Goal: Complete application form: Complete application form

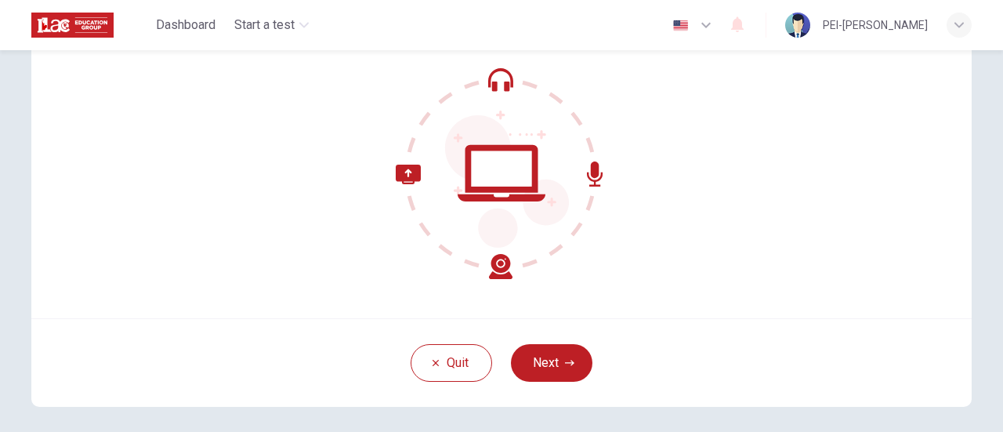
scroll to position [220, 0]
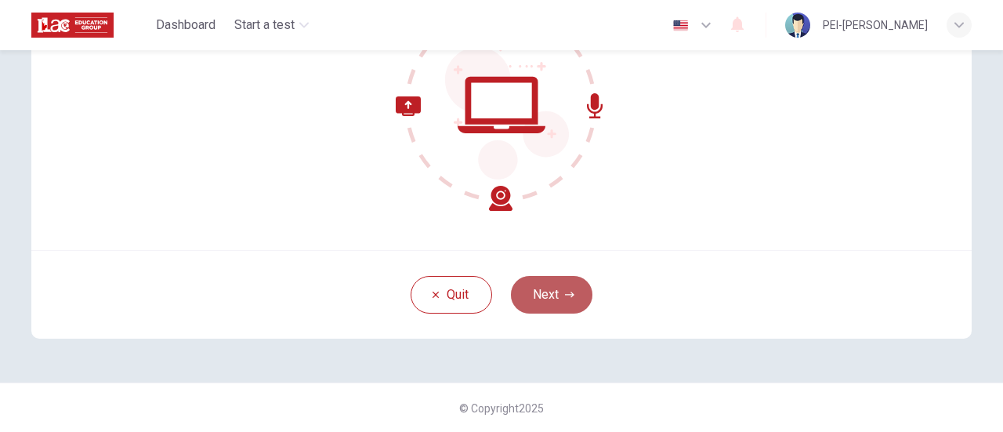
click at [544, 299] on button "Next" at bounding box center [552, 295] width 82 height 38
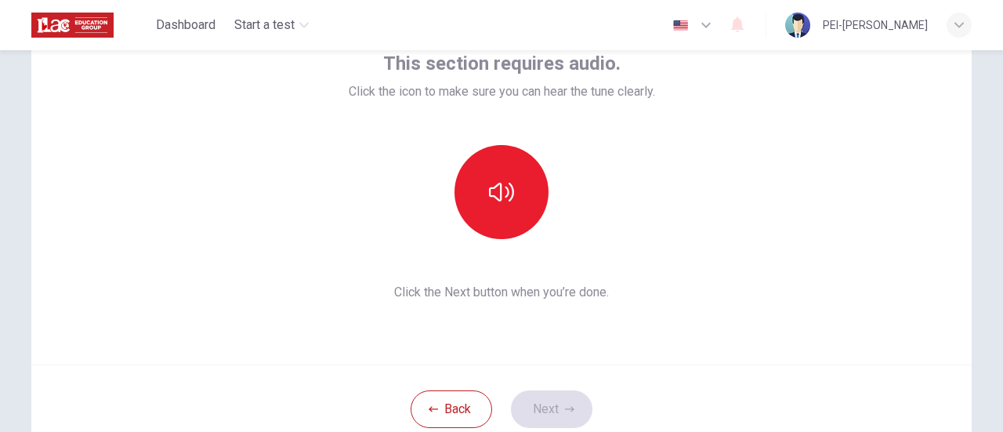
scroll to position [63, 0]
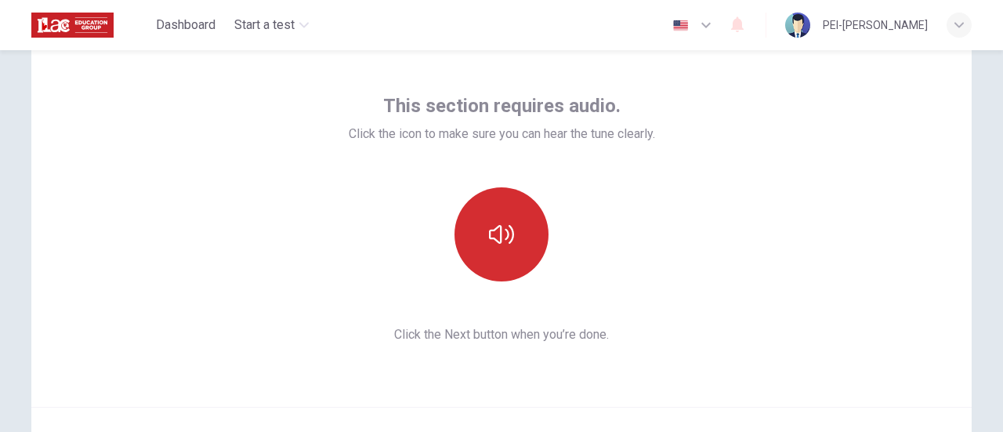
click at [513, 249] on button "button" at bounding box center [502, 234] width 94 height 94
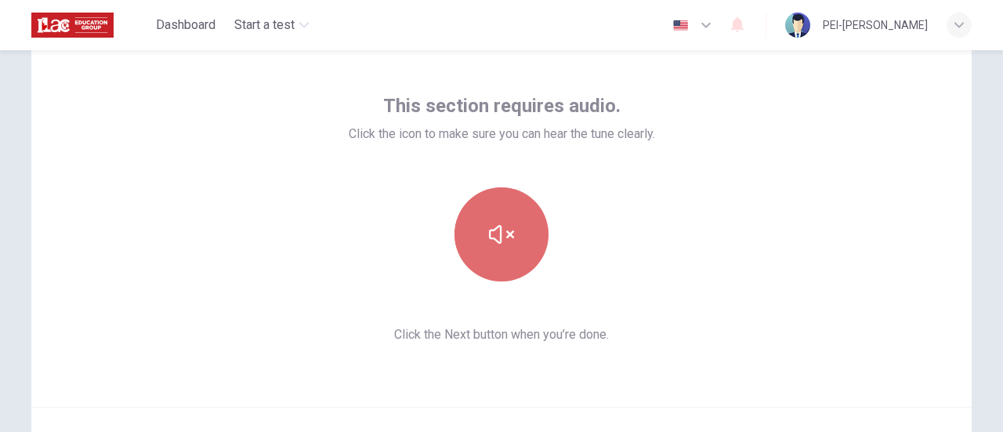
click at [516, 235] on button "button" at bounding box center [502, 234] width 94 height 94
click at [498, 241] on icon "button" at bounding box center [501, 234] width 25 height 25
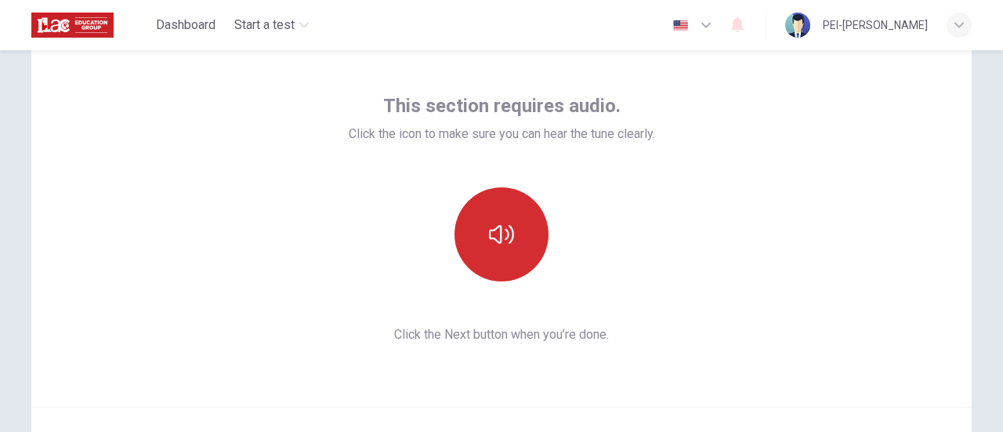
click at [502, 236] on icon "button" at bounding box center [501, 234] width 25 height 25
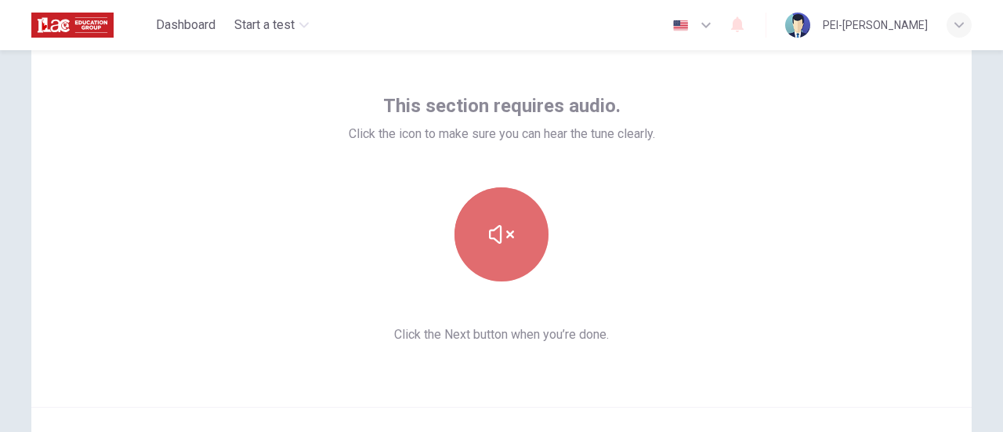
click at [500, 235] on icon "button" at bounding box center [501, 234] width 25 height 25
click at [492, 241] on icon "button" at bounding box center [501, 234] width 25 height 19
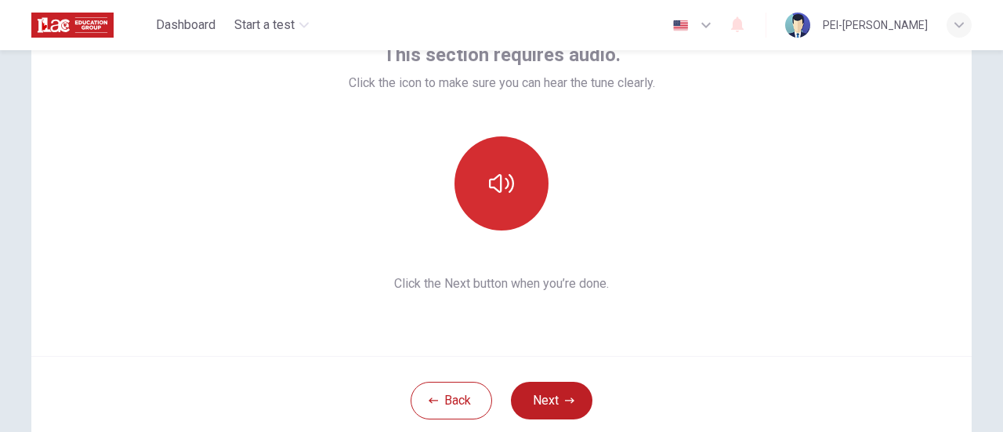
scroll to position [220, 0]
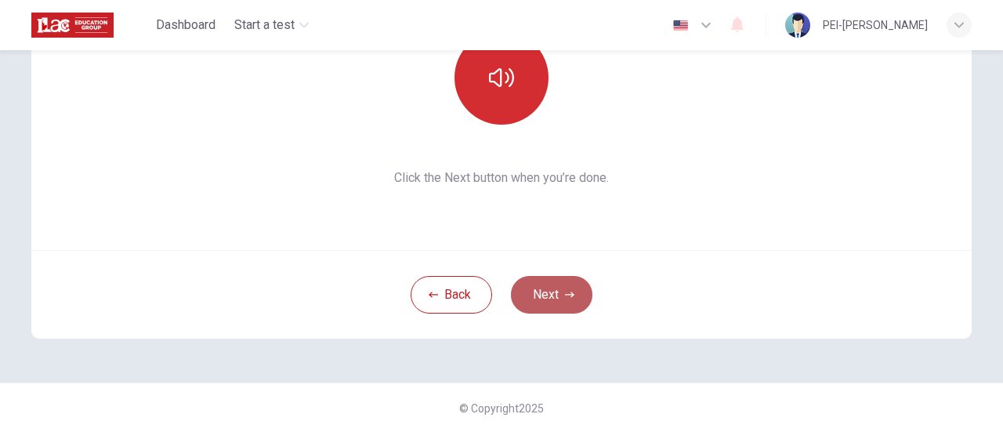
click at [537, 303] on button "Next" at bounding box center [552, 295] width 82 height 38
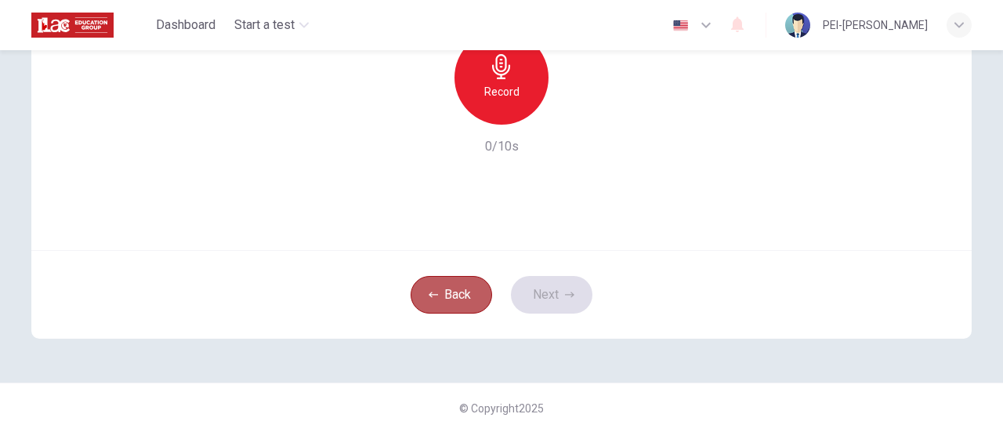
click at [445, 292] on button "Back" at bounding box center [452, 295] width 82 height 38
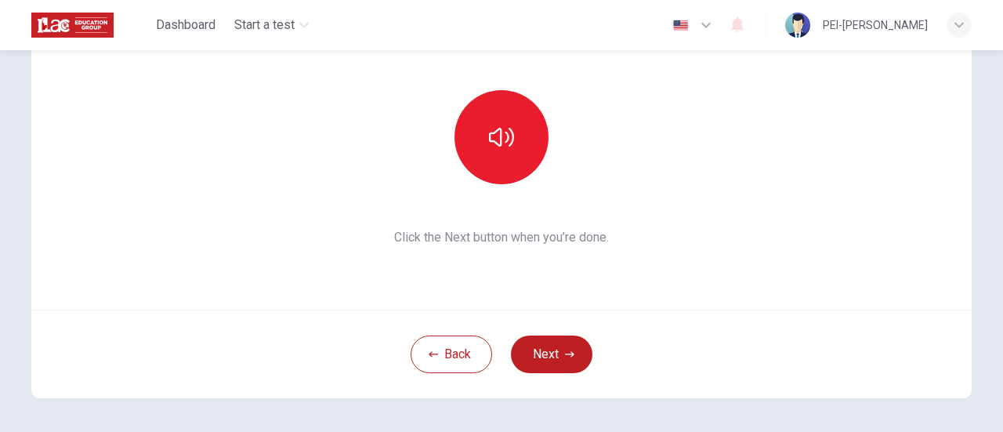
scroll to position [142, 0]
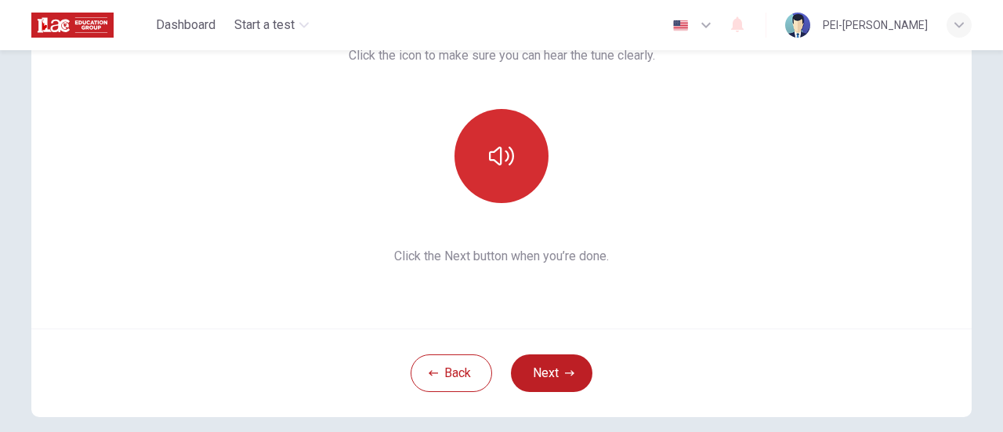
click at [507, 158] on icon "button" at bounding box center [501, 155] width 25 height 25
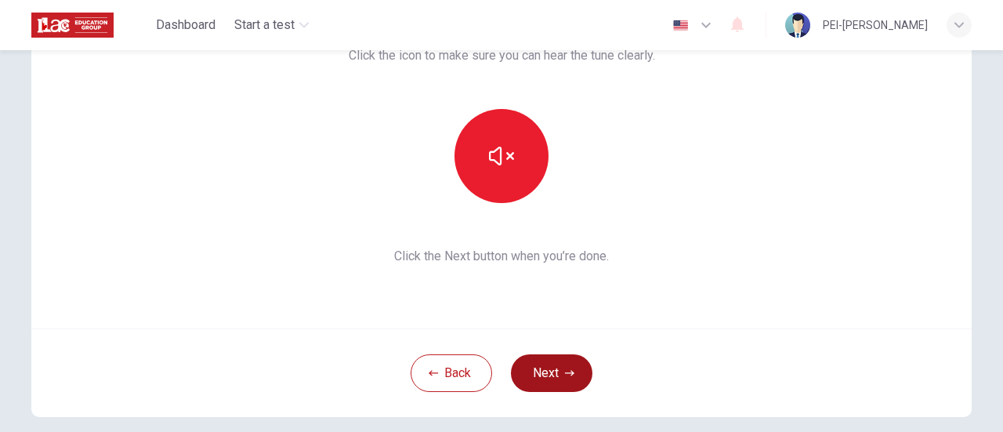
click at [551, 371] on button "Next" at bounding box center [552, 373] width 82 height 38
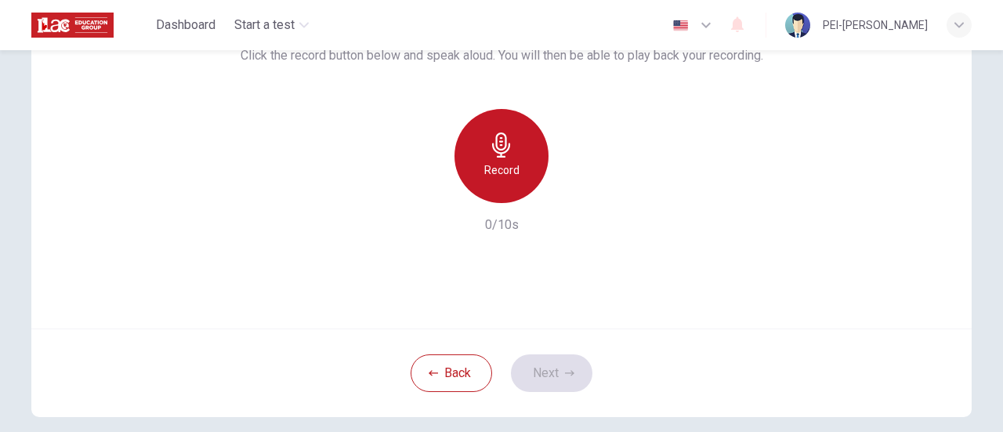
drag, startPoint x: 505, startPoint y: 173, endPoint x: 502, endPoint y: 184, distance: 11.4
click at [505, 176] on h6 "Record" at bounding box center [501, 170] width 35 height 19
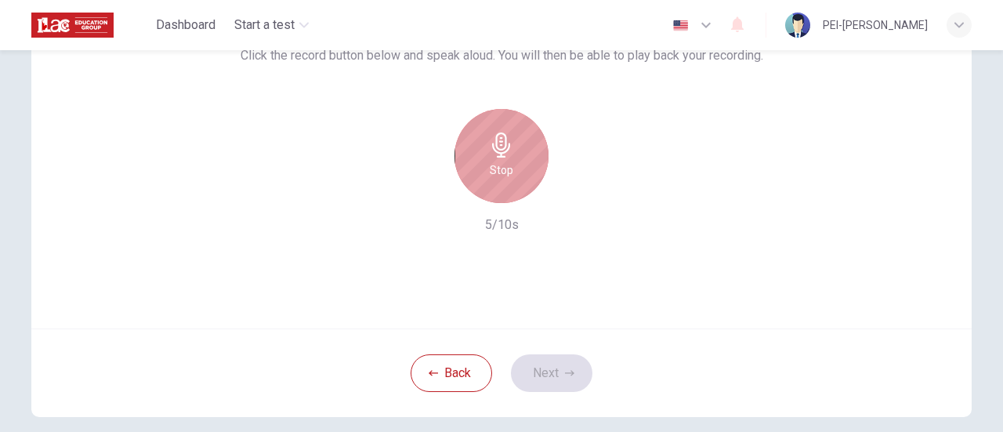
click at [512, 170] on div "Stop" at bounding box center [502, 156] width 94 height 94
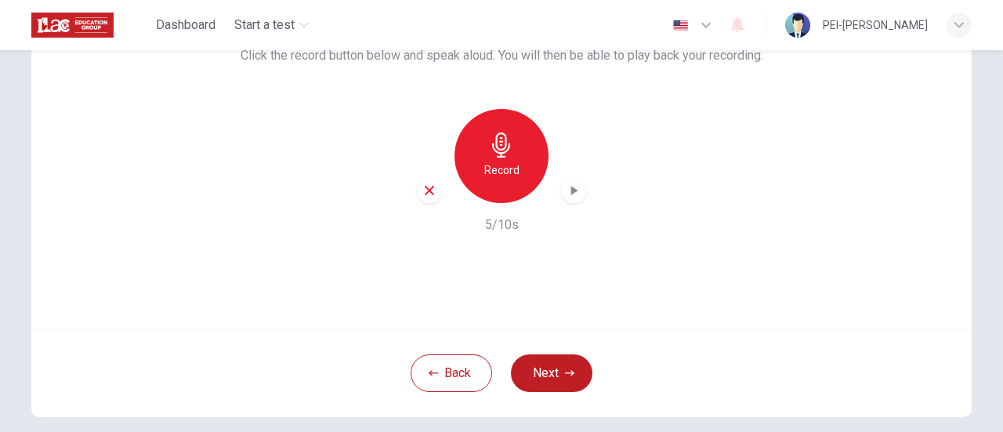
click at [572, 190] on icon "button" at bounding box center [574, 190] width 7 height 9
click at [572, 183] on icon "button" at bounding box center [574, 191] width 16 height 16
click at [432, 195] on icon "button" at bounding box center [429, 190] width 14 height 14
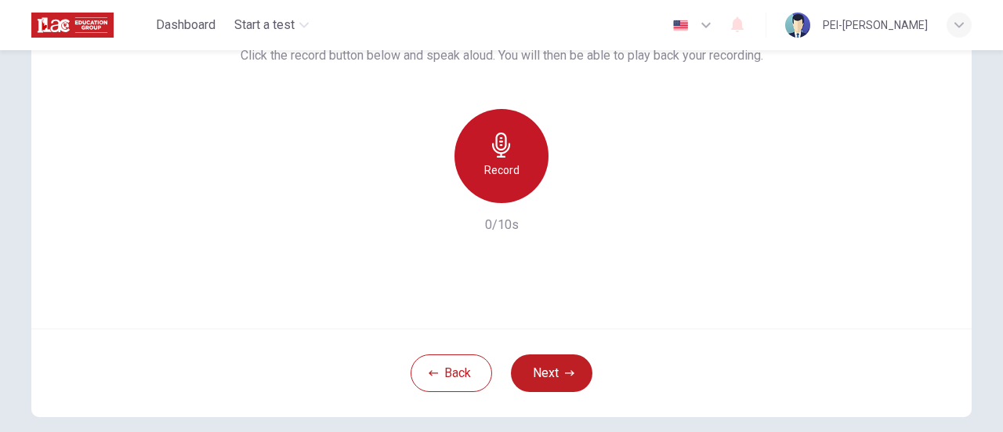
click at [520, 155] on div "Record" at bounding box center [502, 156] width 94 height 94
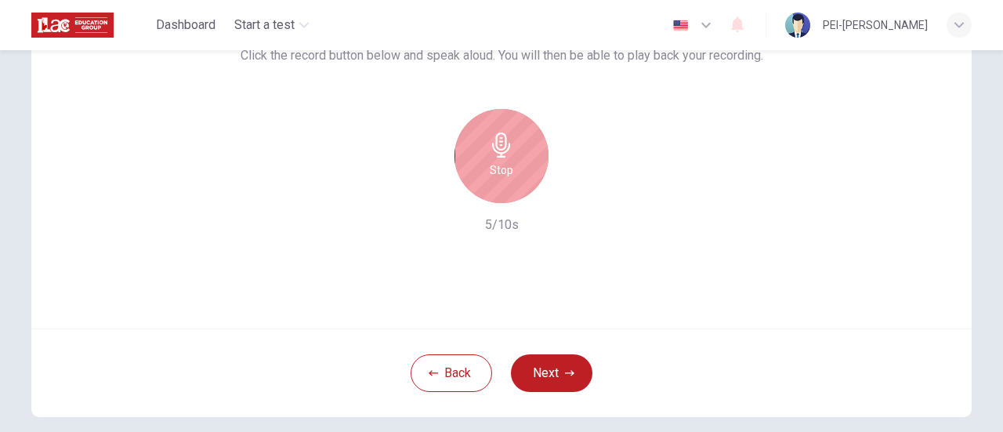
click at [520, 155] on div "Stop" at bounding box center [502, 156] width 94 height 94
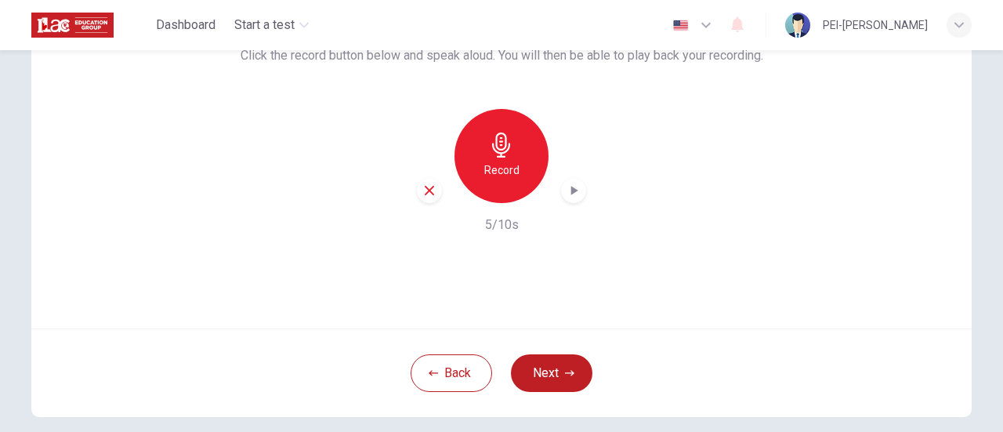
drag, startPoint x: 600, startPoint y: 190, endPoint x: 593, endPoint y: 187, distance: 8.4
click at [600, 187] on div "Record 5/10s" at bounding box center [502, 171] width 523 height 125
click at [577, 194] on icon "button" at bounding box center [574, 191] width 16 height 16
click at [431, 193] on icon "button" at bounding box center [429, 190] width 14 height 14
click at [480, 371] on button "Back" at bounding box center [452, 373] width 82 height 38
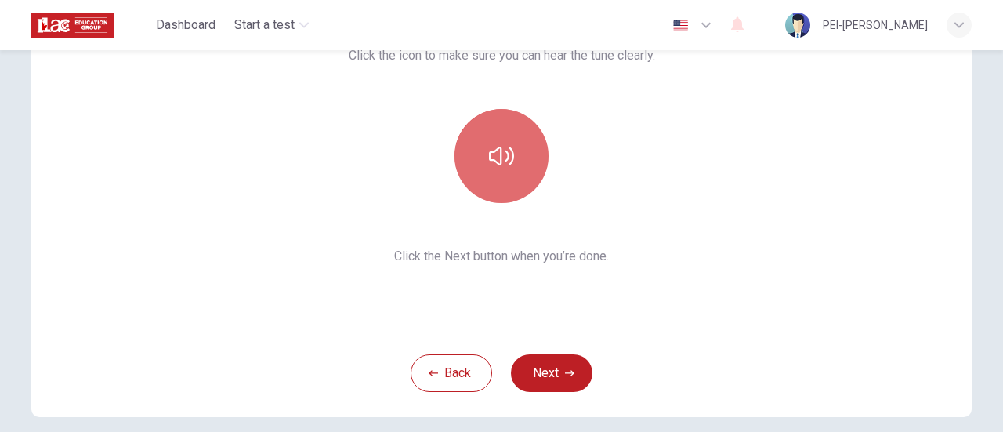
click at [514, 165] on button "button" at bounding box center [502, 156] width 94 height 94
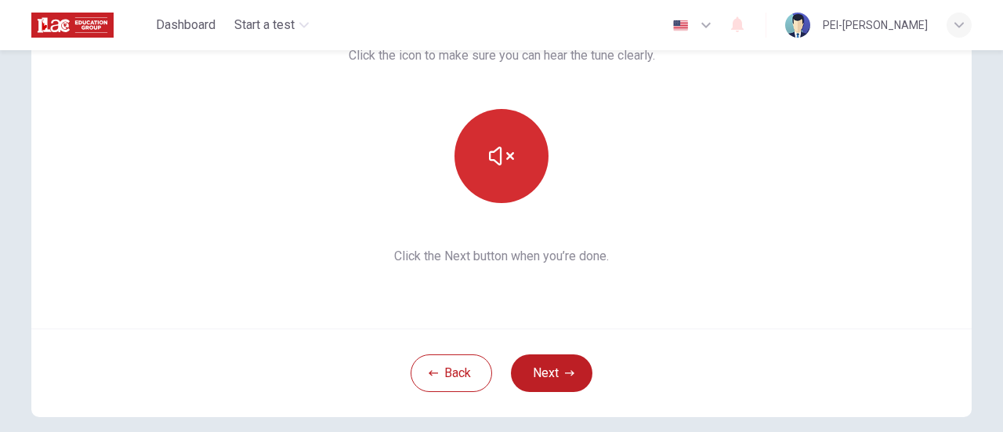
click at [500, 147] on icon "button" at bounding box center [501, 155] width 25 height 25
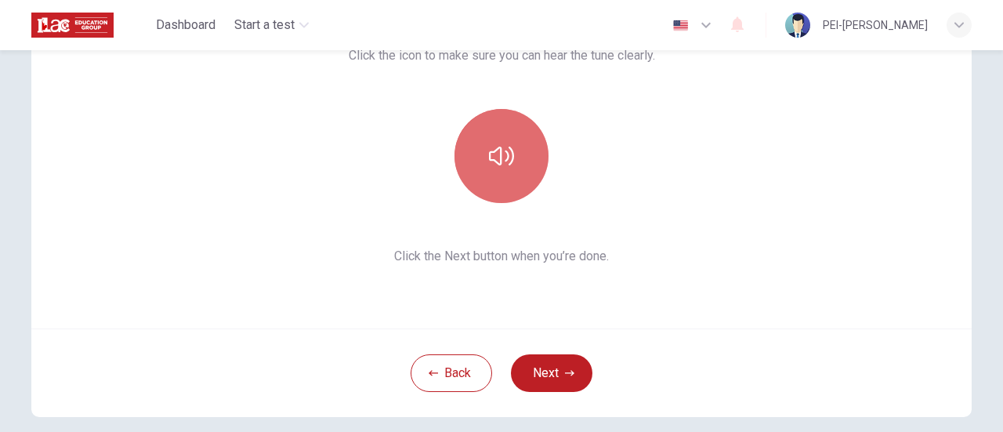
click at [491, 141] on button "button" at bounding box center [502, 156] width 94 height 94
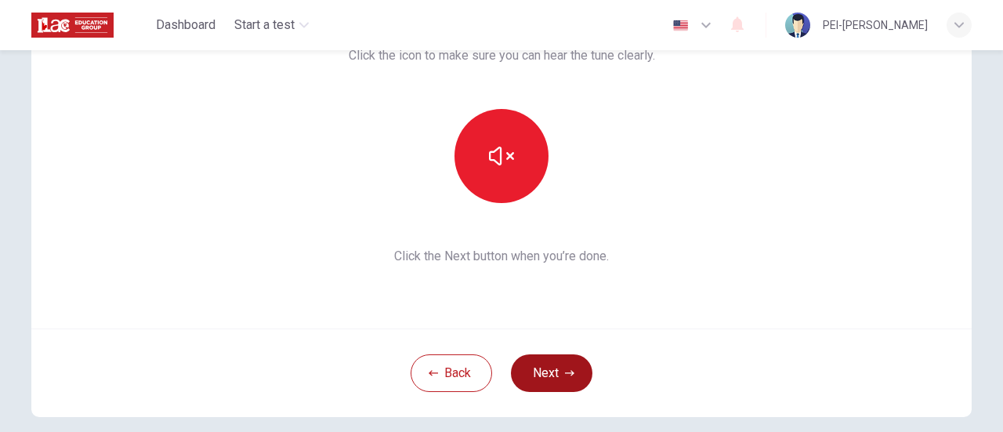
click at [548, 369] on button "Next" at bounding box center [552, 373] width 82 height 38
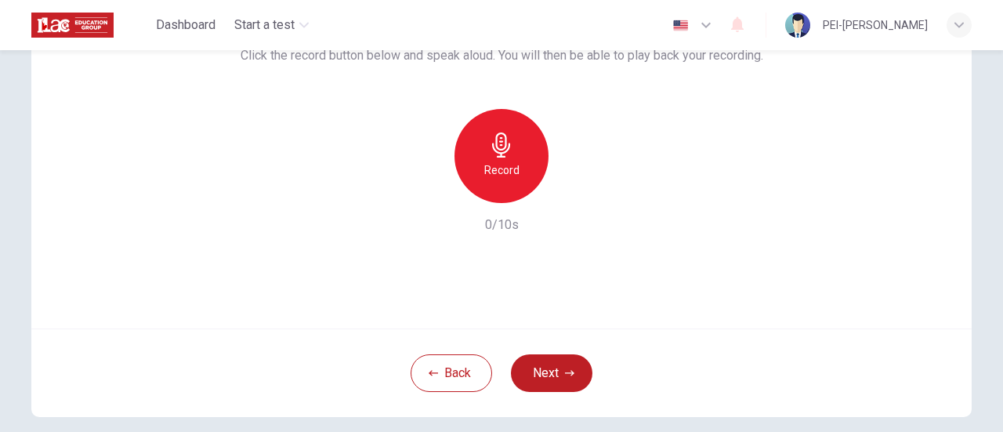
click at [499, 172] on h6 "Record" at bounding box center [501, 170] width 35 height 19
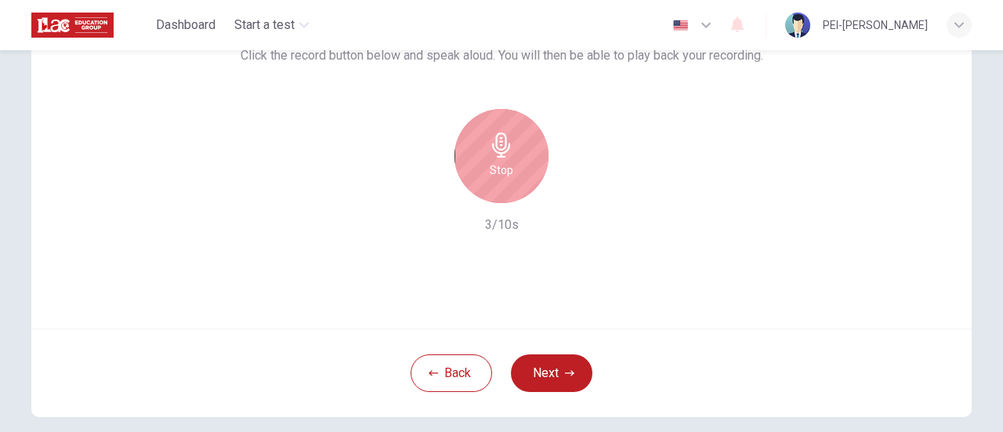
click at [499, 172] on h6 "Stop" at bounding box center [502, 170] width 24 height 19
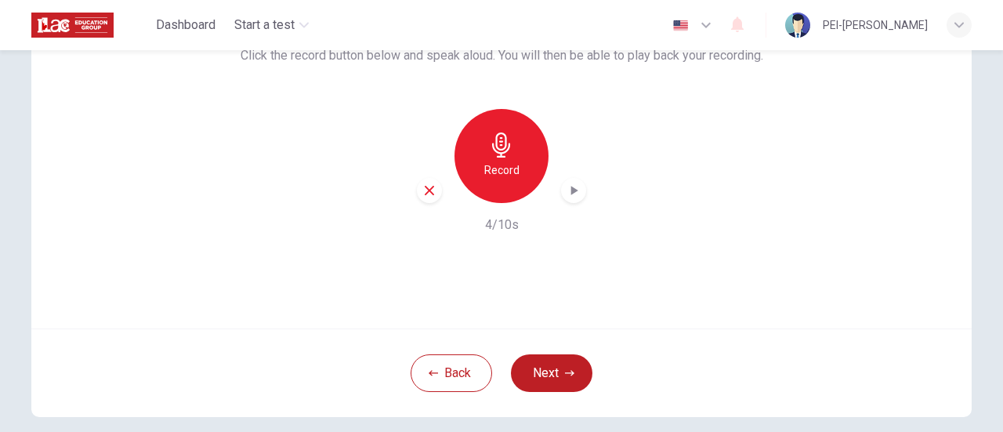
click at [571, 189] on icon "button" at bounding box center [574, 190] width 7 height 9
click at [567, 208] on div "Record 4/10s" at bounding box center [502, 171] width 523 height 125
click at [573, 192] on icon "button" at bounding box center [574, 191] width 16 height 16
click at [425, 192] on icon "button" at bounding box center [429, 190] width 9 height 9
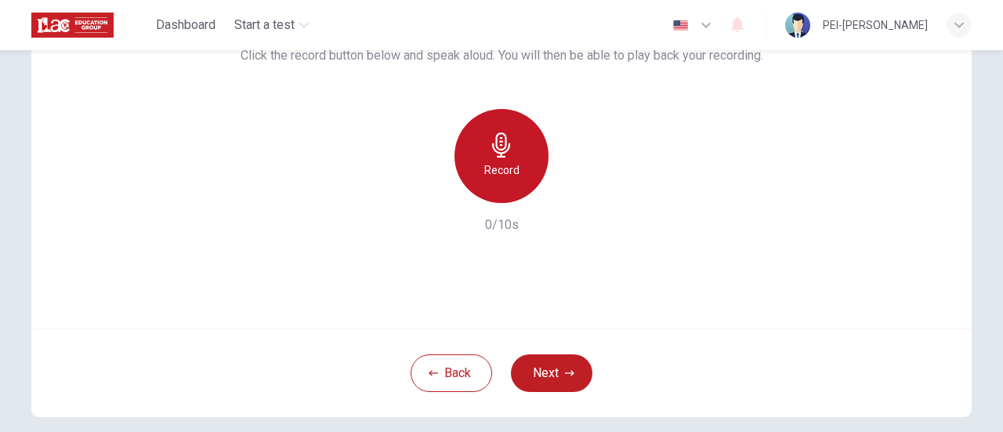
click at [513, 175] on h6 "Record" at bounding box center [501, 170] width 35 height 19
click at [513, 170] on div "Record" at bounding box center [502, 156] width 94 height 94
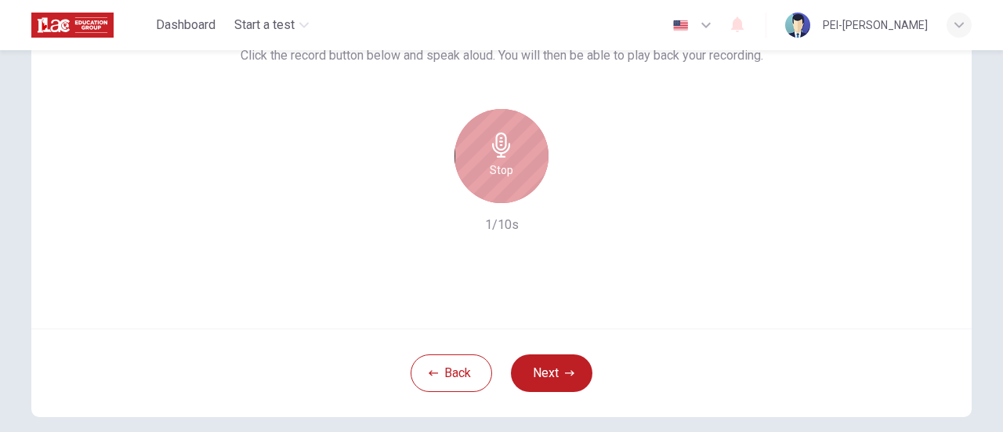
click at [522, 163] on div "Stop" at bounding box center [502, 156] width 94 height 94
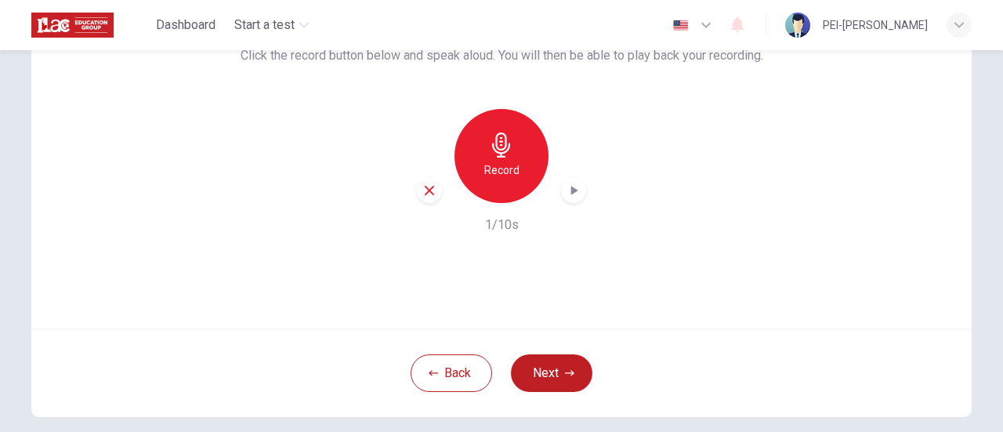
click at [425, 194] on icon "button" at bounding box center [429, 190] width 9 height 9
click at [495, 161] on h6 "Record" at bounding box center [501, 170] width 35 height 19
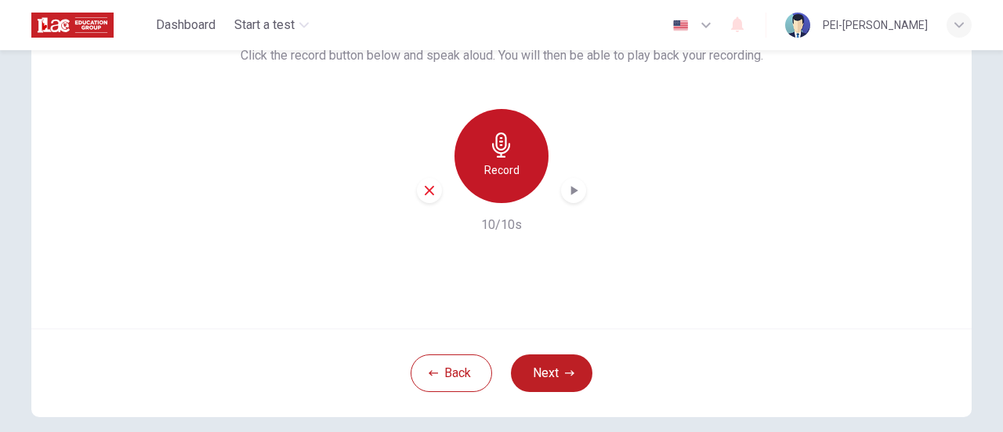
click at [495, 161] on h6 "Record" at bounding box center [501, 170] width 35 height 19
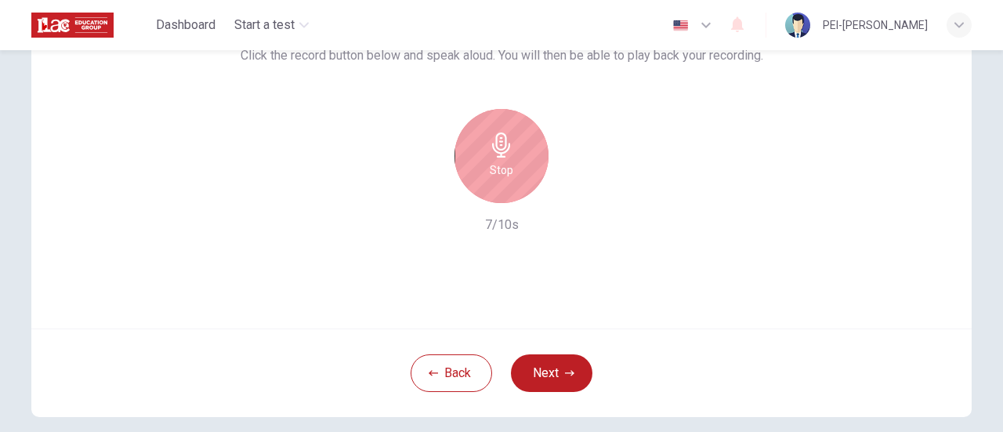
click at [495, 161] on h6 "Stop" at bounding box center [502, 170] width 24 height 19
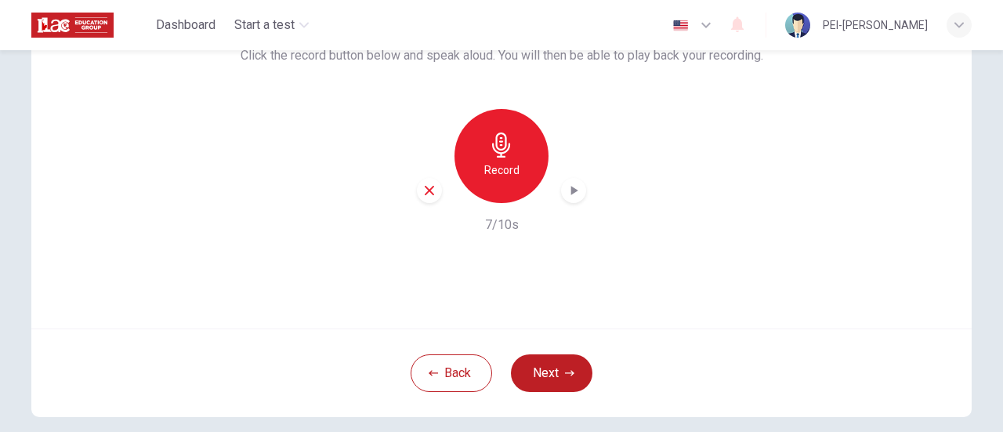
click at [578, 194] on div "button" at bounding box center [573, 190] width 25 height 25
click at [423, 196] on icon "button" at bounding box center [429, 190] width 14 height 14
click at [415, 369] on button "Back" at bounding box center [452, 373] width 82 height 38
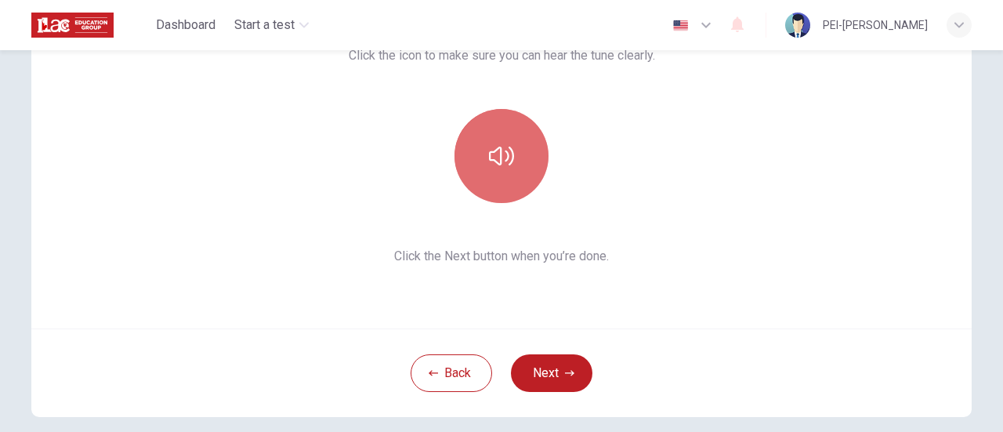
click at [528, 134] on button "button" at bounding box center [502, 156] width 94 height 94
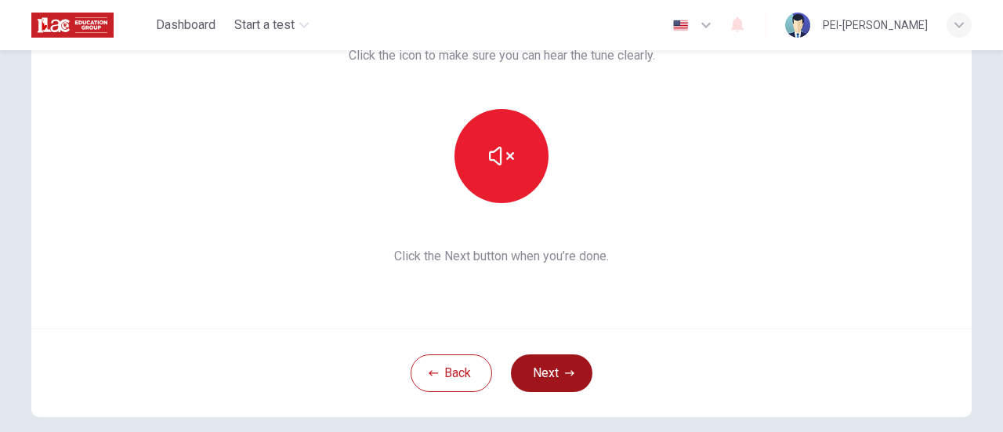
click at [551, 368] on button "Next" at bounding box center [552, 373] width 82 height 38
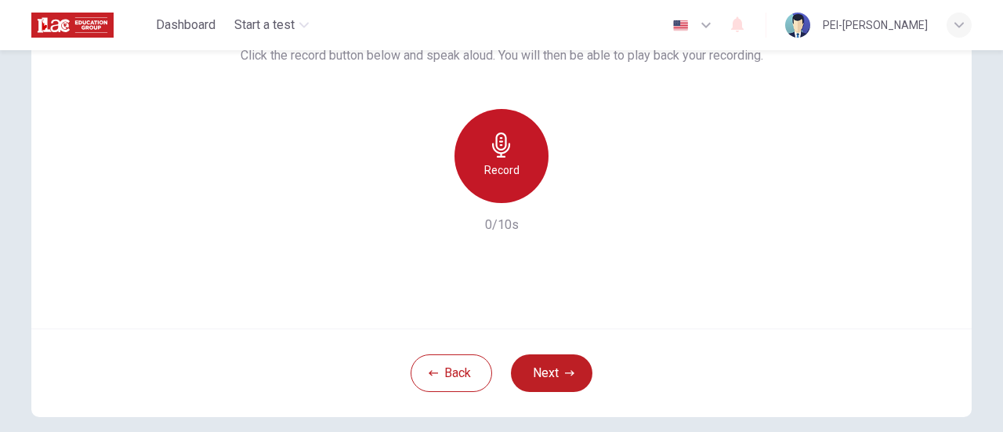
click at [500, 136] on icon "button" at bounding box center [501, 144] width 25 height 25
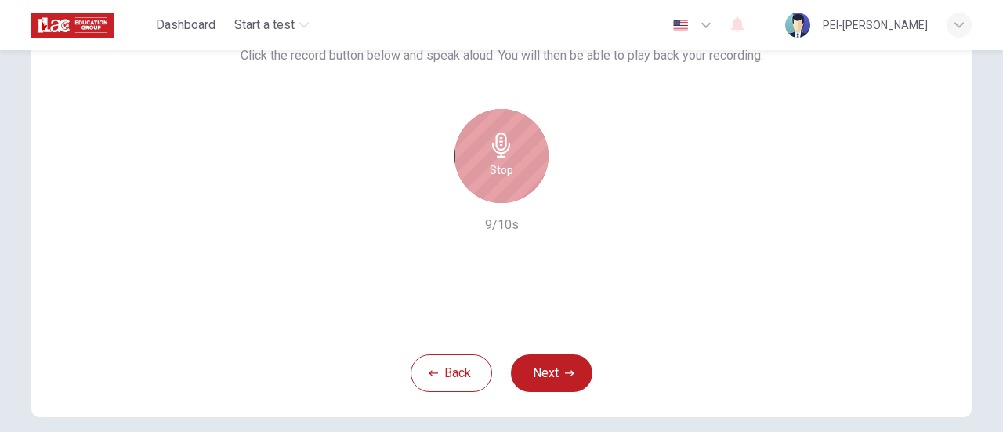
click at [500, 154] on icon "button" at bounding box center [501, 144] width 25 height 25
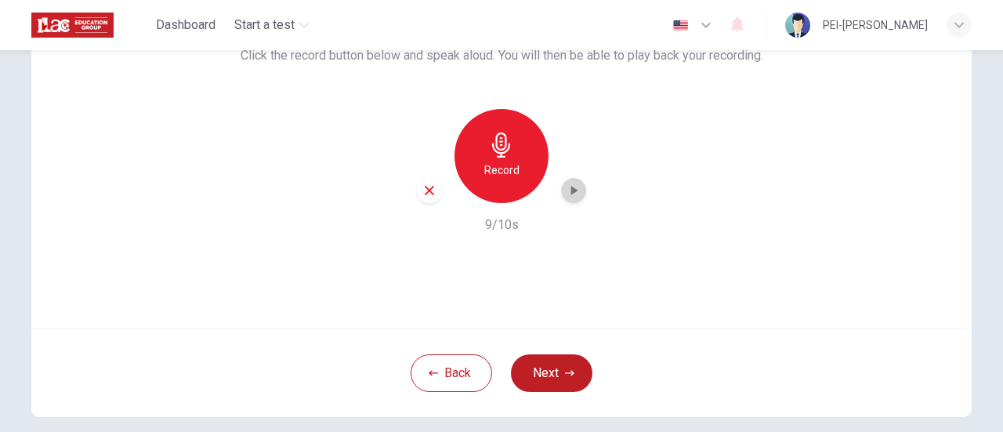
click at [571, 194] on icon "button" at bounding box center [574, 191] width 16 height 16
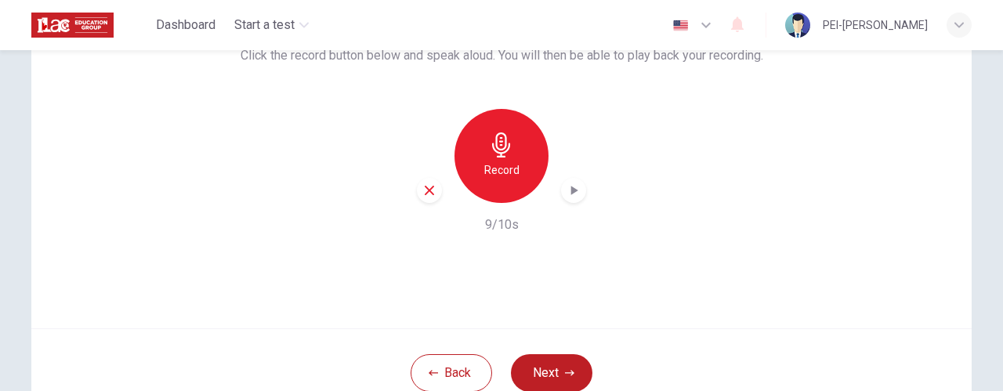
click at [573, 198] on icon "button" at bounding box center [574, 191] width 16 height 16
click at [502, 155] on icon "button" at bounding box center [501, 144] width 25 height 25
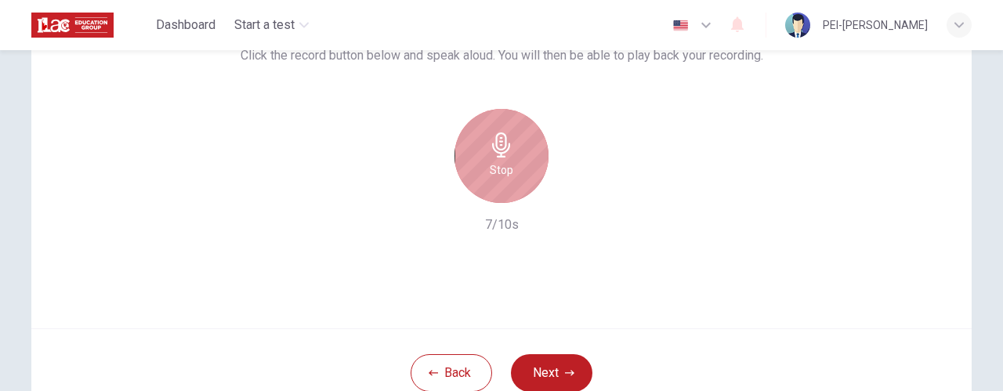
click at [506, 157] on icon "button" at bounding box center [501, 144] width 25 height 25
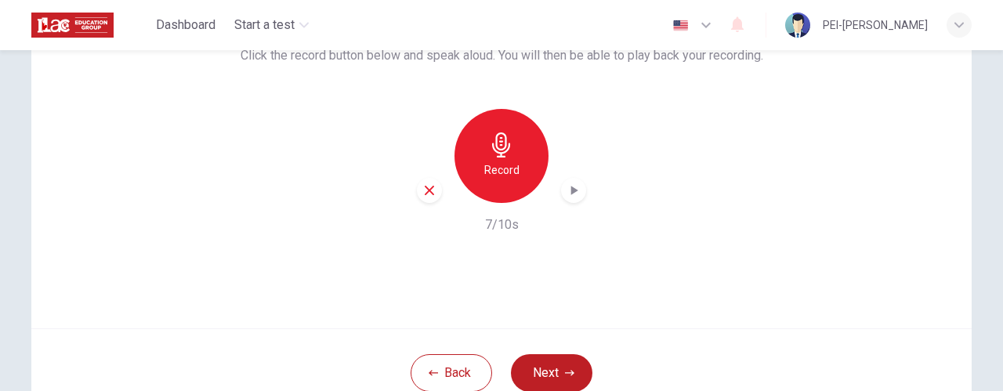
click at [561, 189] on div "button" at bounding box center [573, 190] width 25 height 25
click at [428, 188] on icon "button" at bounding box center [429, 190] width 9 height 9
click at [513, 151] on div "Record" at bounding box center [502, 156] width 94 height 94
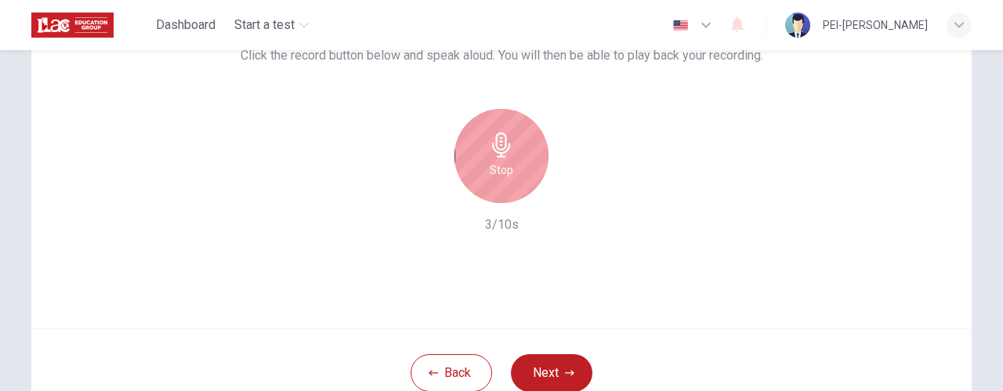
click at [513, 151] on div "Stop" at bounding box center [502, 156] width 94 height 94
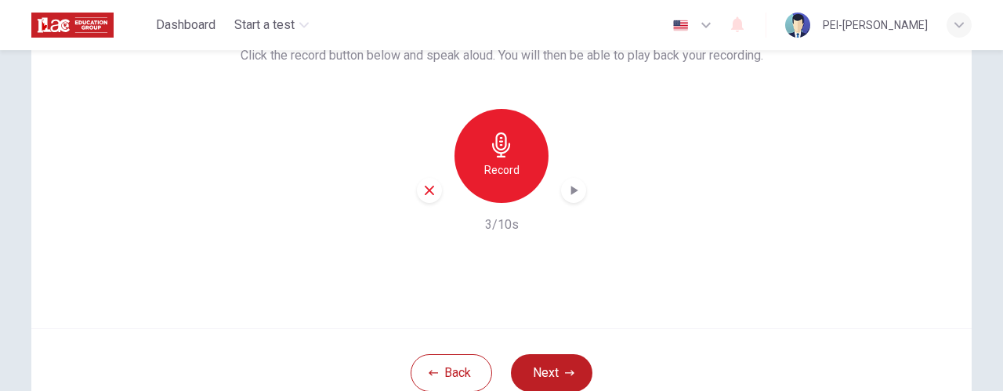
click at [576, 196] on icon "button" at bounding box center [574, 191] width 16 height 16
click at [434, 192] on div "button" at bounding box center [429, 190] width 25 height 25
click at [460, 375] on button "Back" at bounding box center [452, 373] width 82 height 38
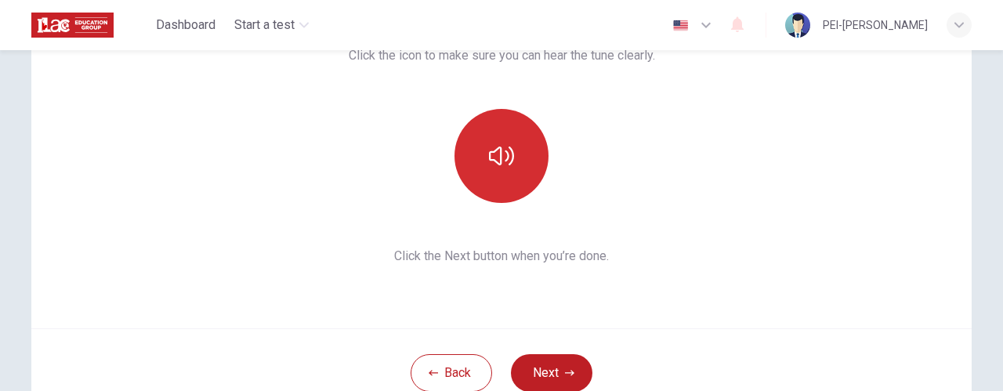
click at [492, 147] on icon "button" at bounding box center [501, 155] width 25 height 25
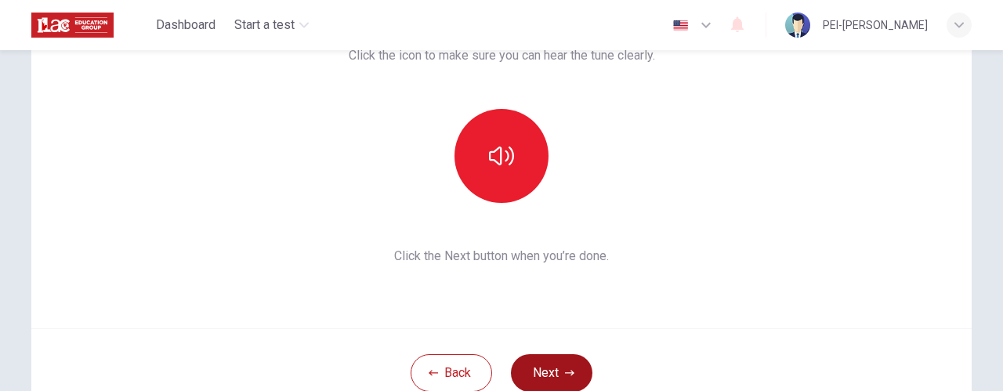
click at [538, 384] on button "Next" at bounding box center [552, 373] width 82 height 38
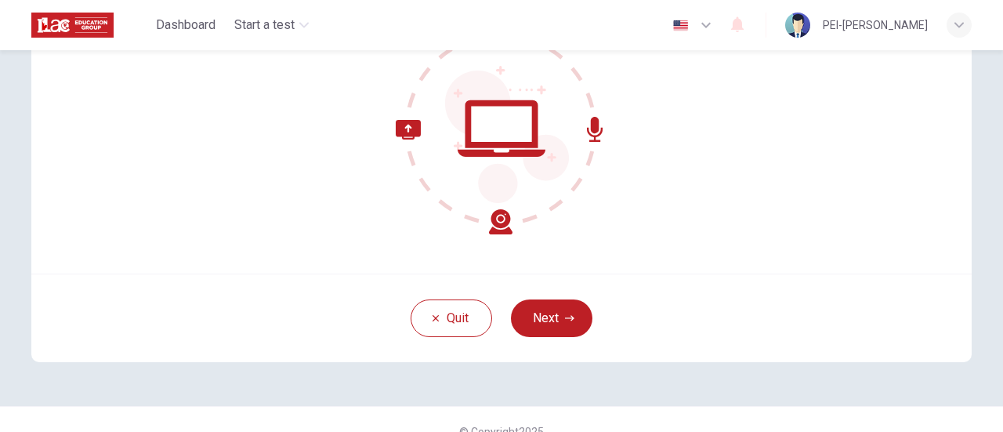
scroll to position [220, 0]
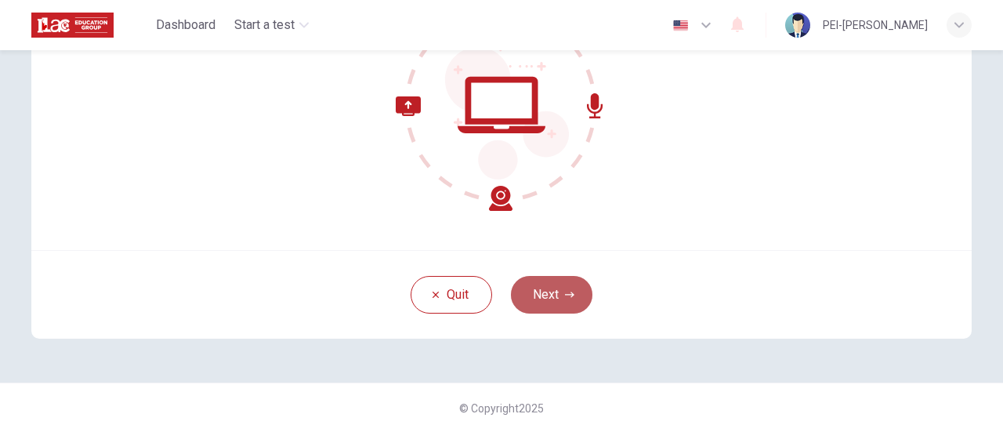
click at [558, 277] on button "Next" at bounding box center [552, 295] width 82 height 38
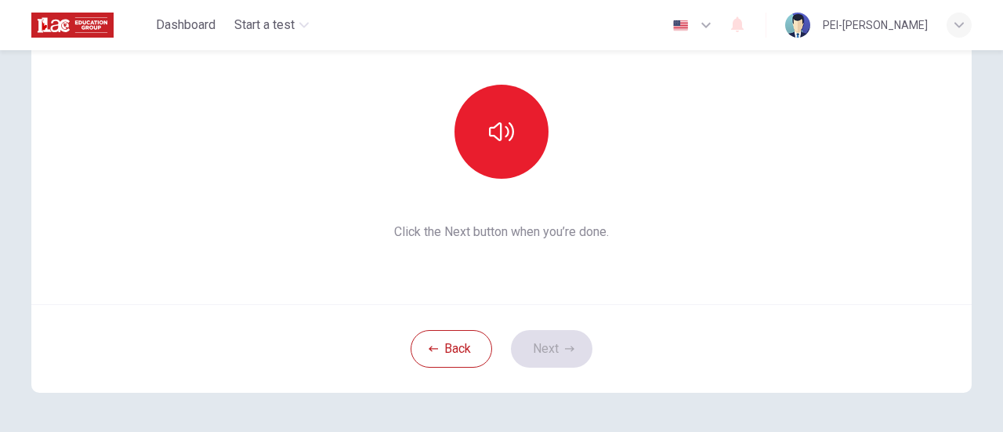
scroll to position [142, 0]
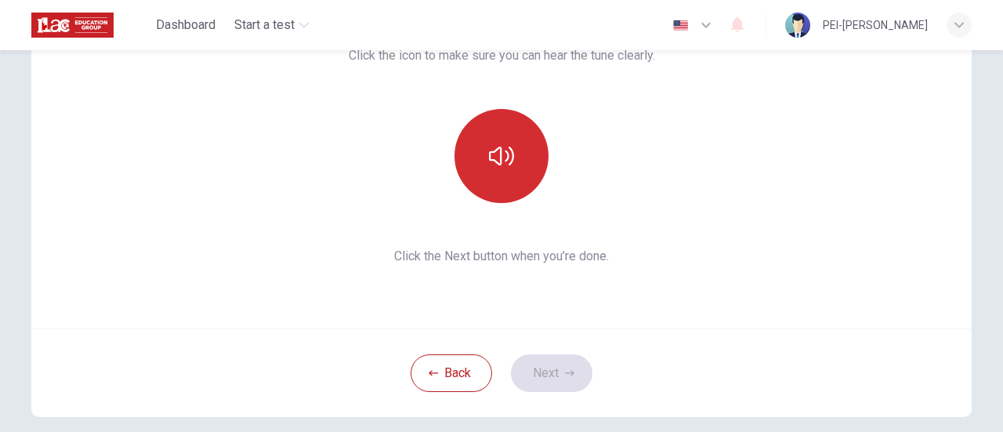
click at [519, 166] on button "button" at bounding box center [502, 156] width 94 height 94
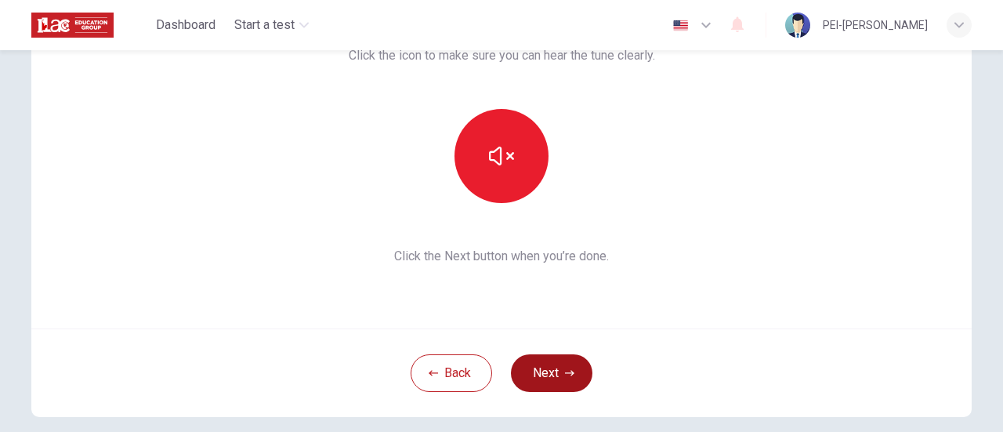
click at [557, 368] on button "Next" at bounding box center [552, 373] width 82 height 38
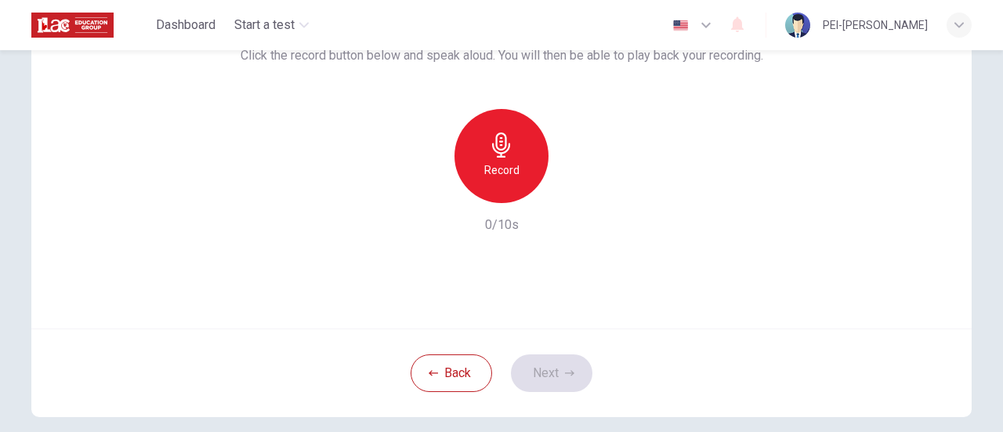
click at [478, 174] on div "Record" at bounding box center [502, 156] width 94 height 94
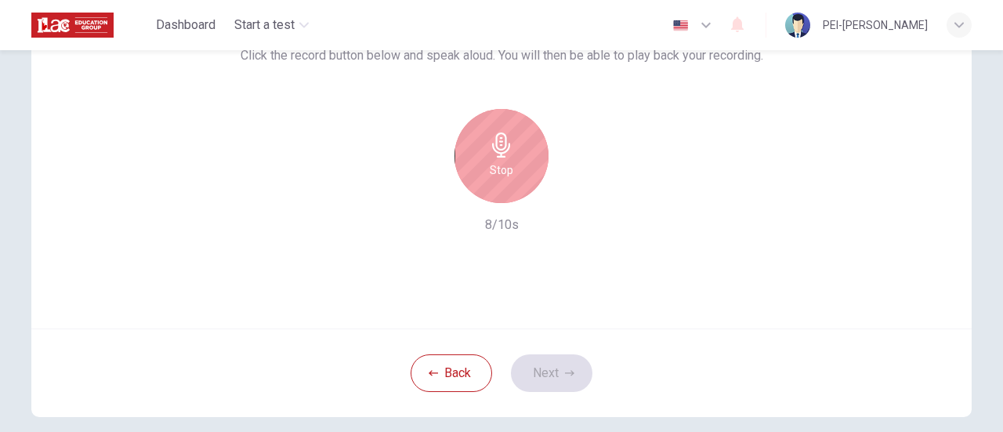
click at [480, 175] on div "Stop" at bounding box center [502, 156] width 94 height 94
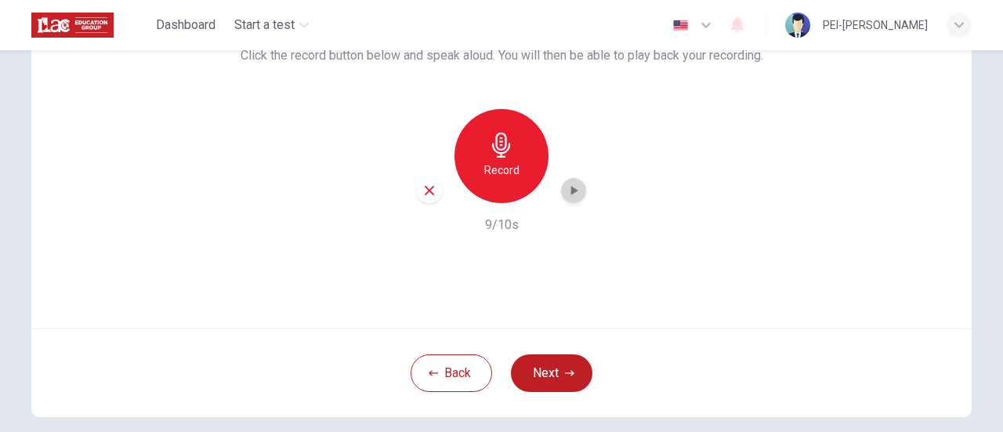
click at [578, 195] on div "button" at bounding box center [573, 190] width 25 height 25
click at [422, 189] on icon "button" at bounding box center [429, 190] width 14 height 14
click at [469, 159] on div "Record" at bounding box center [502, 156] width 94 height 94
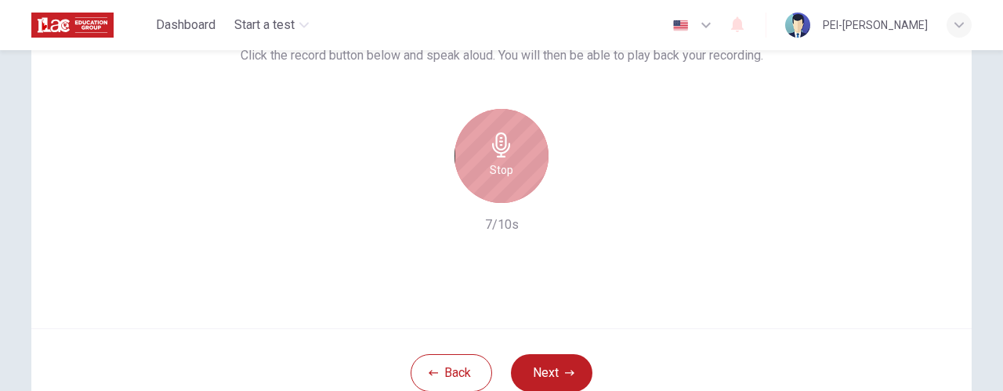
click at [509, 167] on div "Stop" at bounding box center [502, 156] width 94 height 94
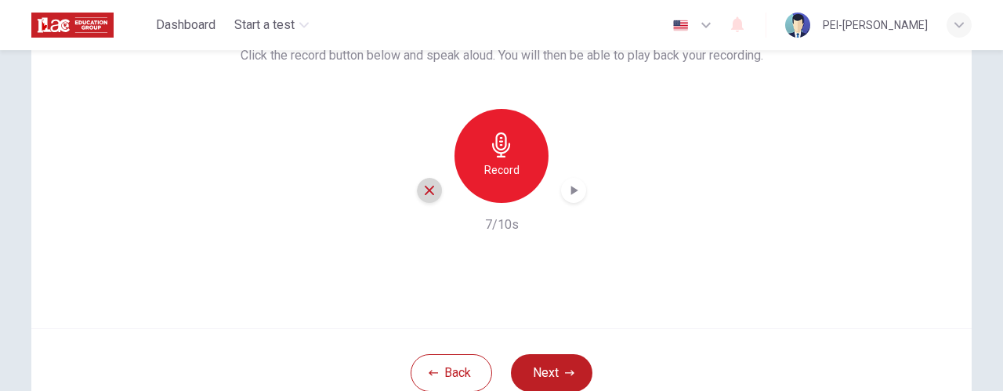
click at [424, 195] on icon "button" at bounding box center [429, 190] width 14 height 14
click at [484, 173] on h6 "Record" at bounding box center [501, 170] width 35 height 19
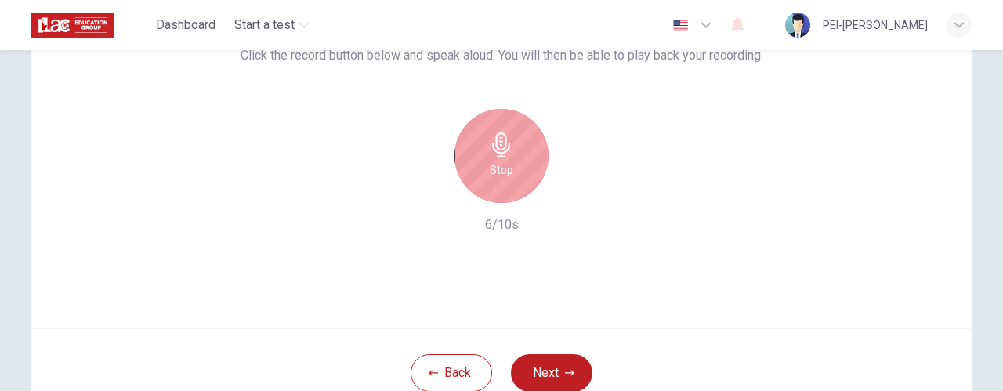
click at [500, 134] on icon "button" at bounding box center [501, 144] width 18 height 25
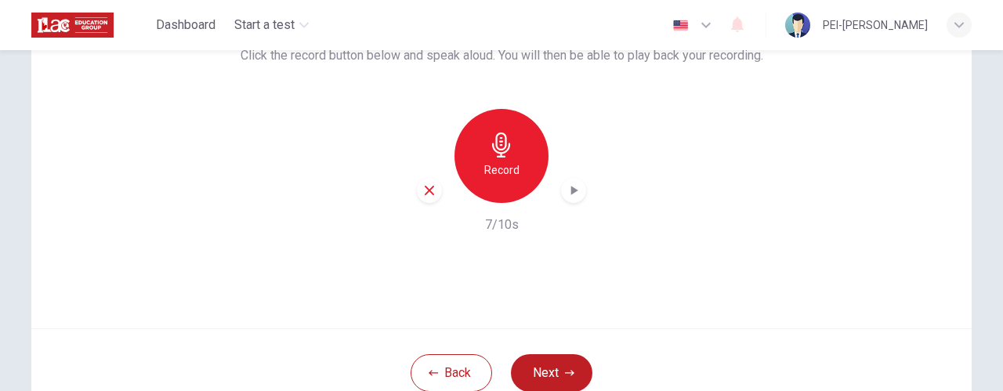
click at [566, 194] on icon "button" at bounding box center [574, 191] width 16 height 16
click at [423, 190] on icon "button" at bounding box center [429, 190] width 14 height 14
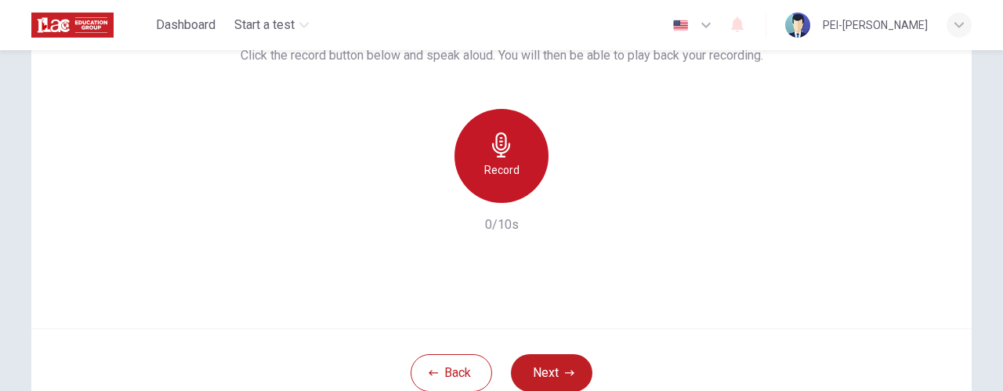
click at [473, 189] on div "Record" at bounding box center [502, 156] width 94 height 94
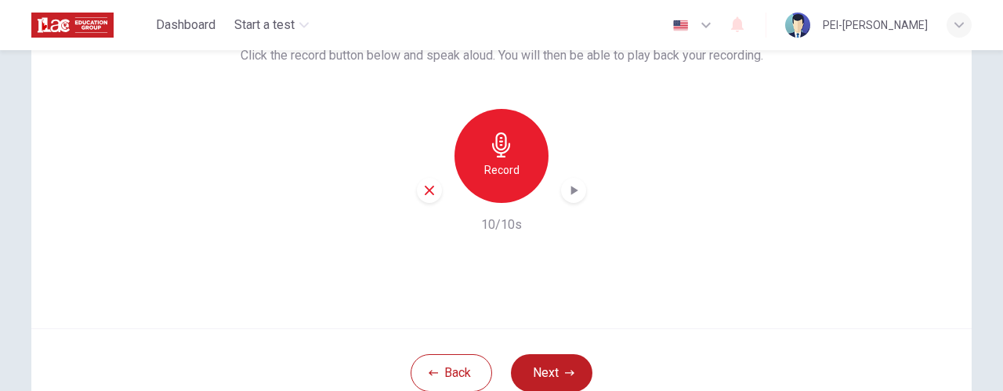
click at [576, 197] on icon "button" at bounding box center [574, 191] width 16 height 16
click at [425, 187] on icon "button" at bounding box center [429, 190] width 14 height 14
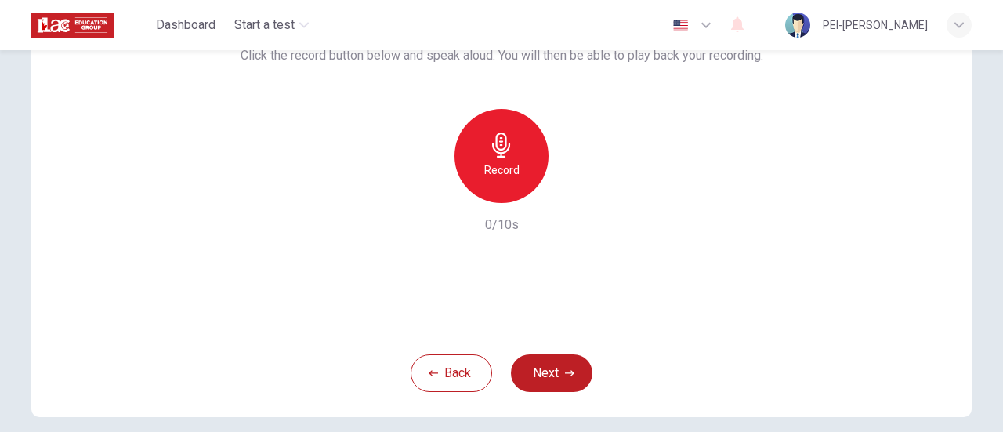
click at [468, 176] on div "Record" at bounding box center [502, 156] width 94 height 94
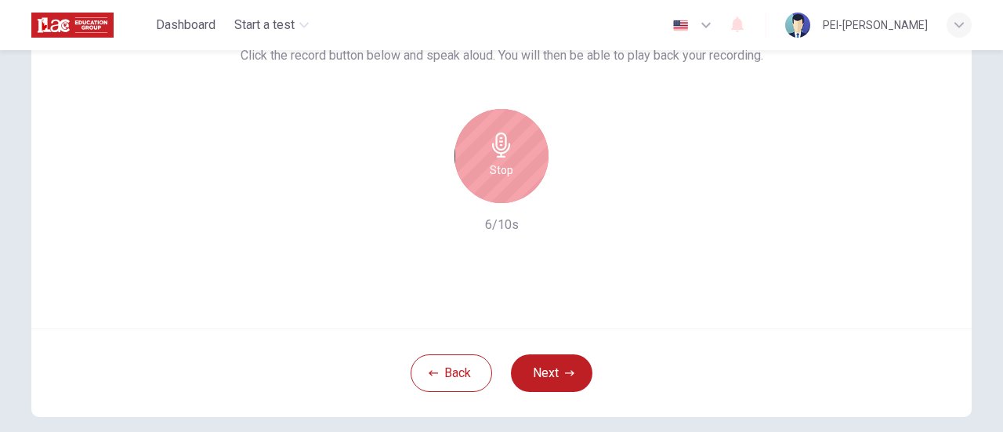
click at [468, 176] on div "Stop" at bounding box center [502, 156] width 94 height 94
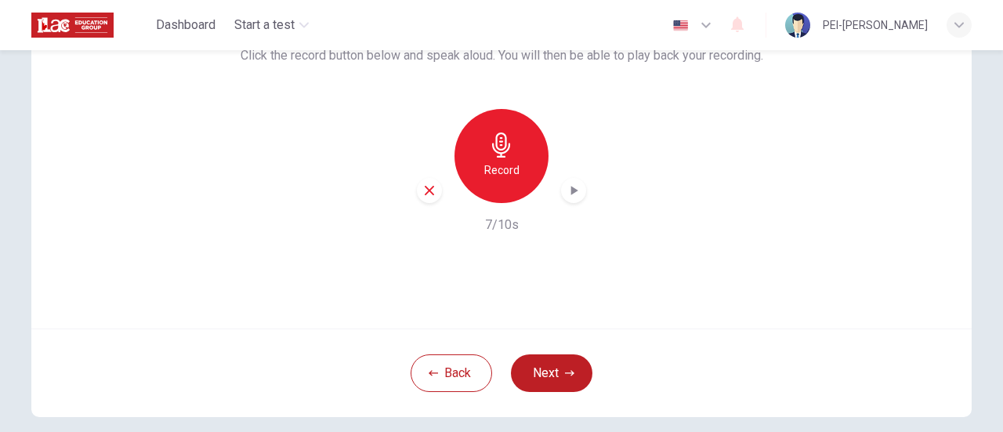
click at [575, 188] on icon "button" at bounding box center [574, 191] width 16 height 16
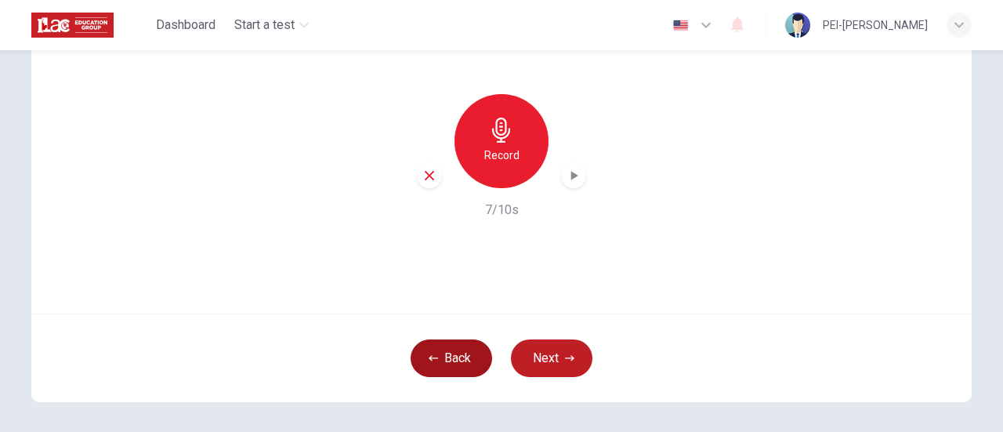
click at [426, 350] on button "Back" at bounding box center [452, 358] width 82 height 38
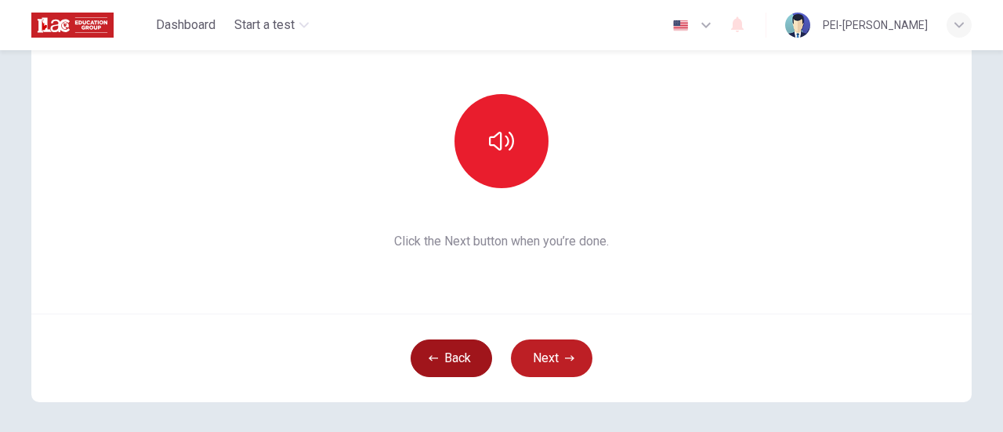
click at [426, 350] on button "Back" at bounding box center [452, 358] width 82 height 38
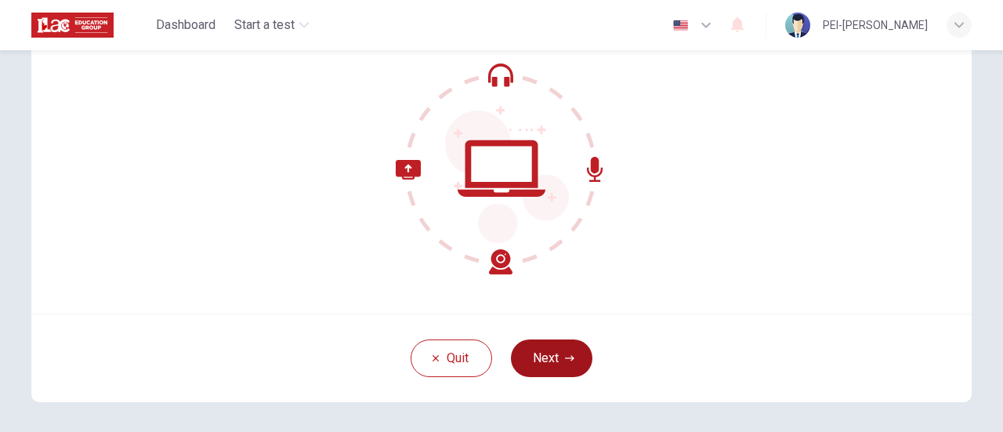
click at [558, 368] on button "Next" at bounding box center [552, 358] width 82 height 38
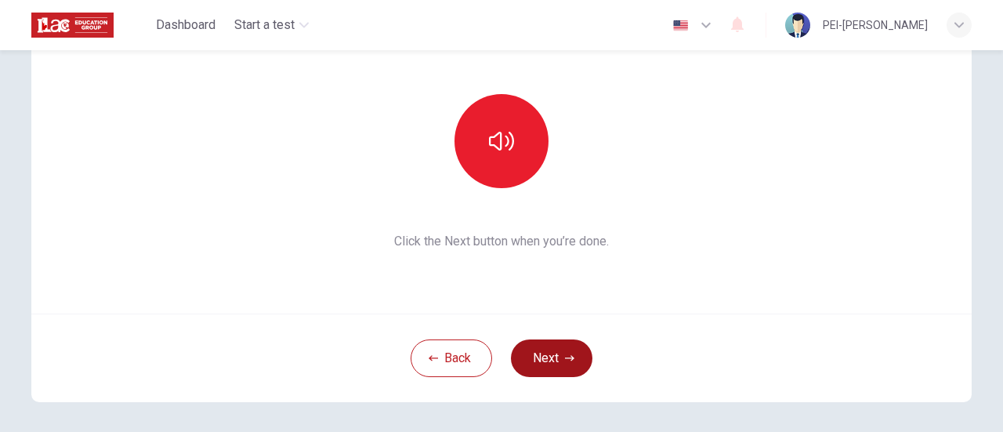
click at [558, 368] on button "Next" at bounding box center [552, 358] width 82 height 38
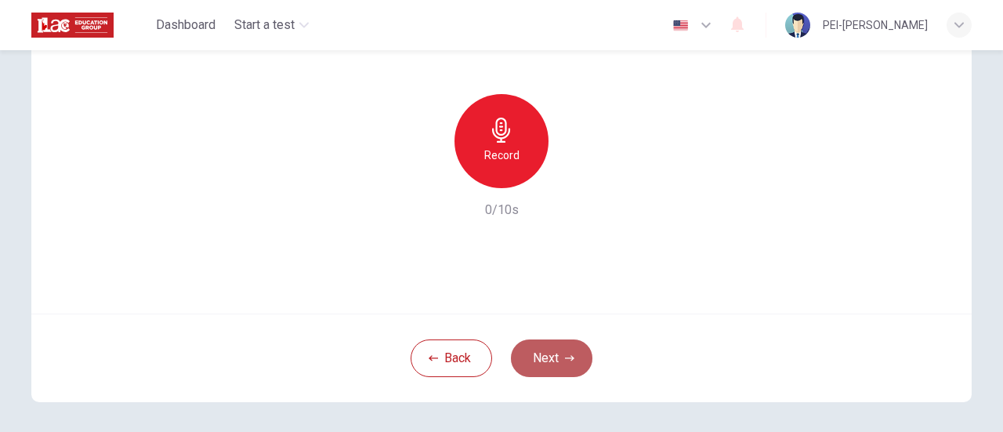
click at [558, 368] on button "Next" at bounding box center [552, 358] width 82 height 38
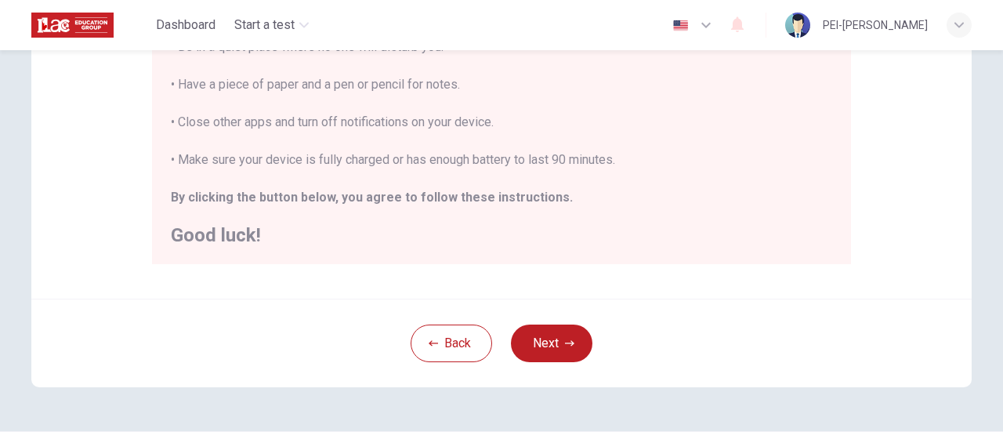
scroll to position [392, 0]
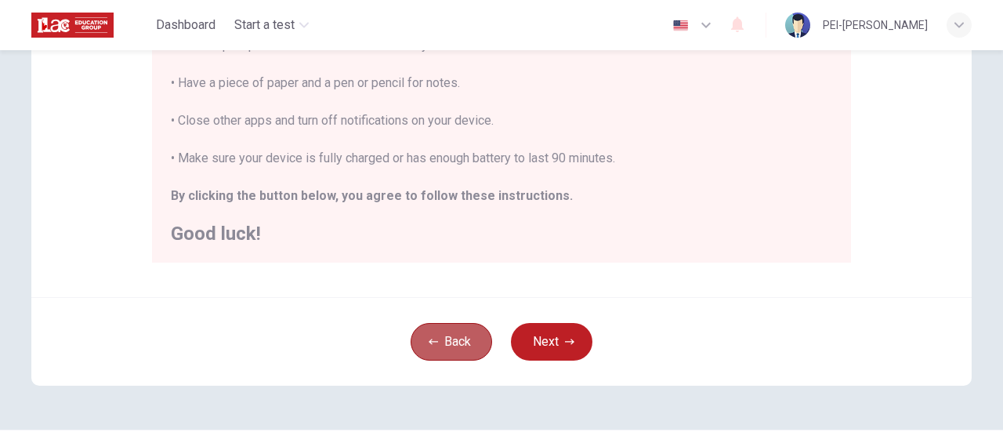
click at [439, 339] on button "Back" at bounding box center [452, 342] width 82 height 38
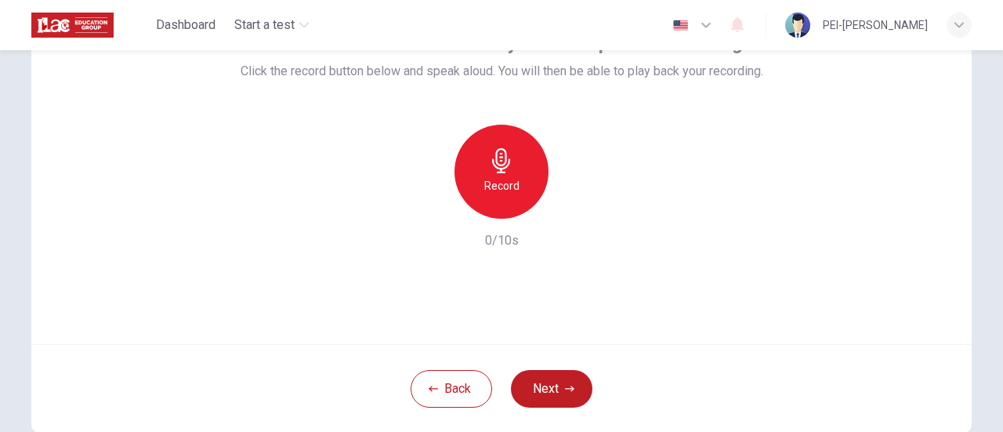
scroll to position [53, 0]
